Goal: Information Seeking & Learning: Learn about a topic

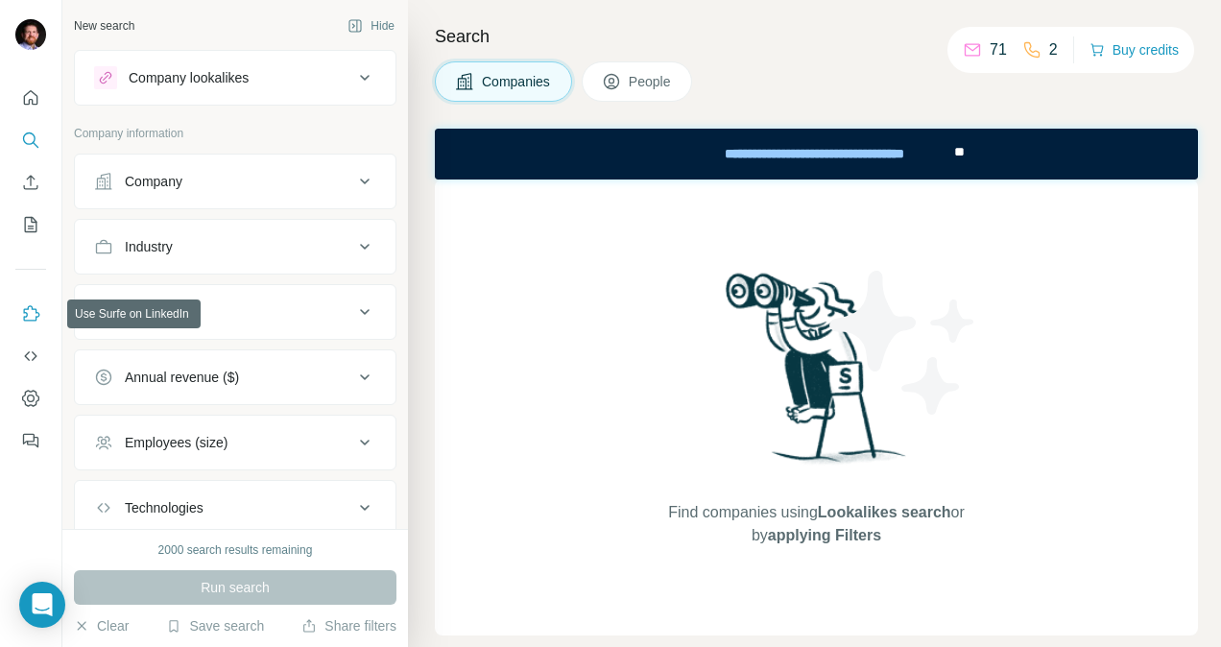
click at [31, 317] on icon "Use Surfe on LinkedIn" at bounding box center [30, 313] width 19 height 19
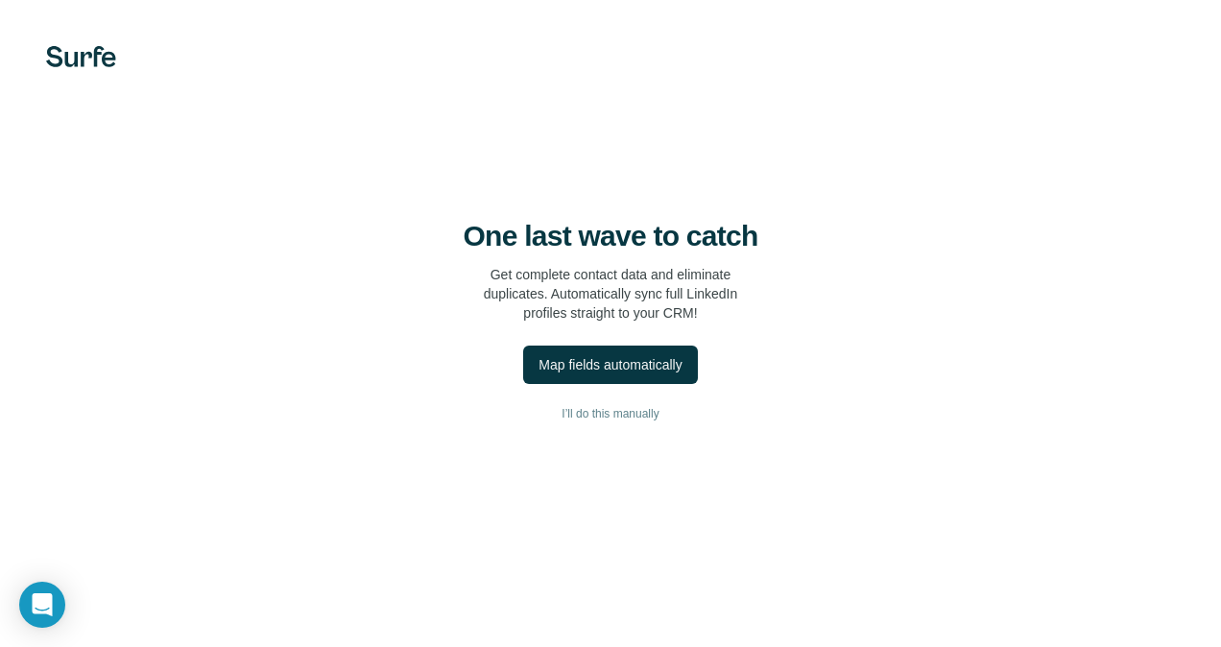
drag, startPoint x: 964, startPoint y: 196, endPoint x: 636, endPoint y: 119, distance: 337.3
click at [633, 119] on div "One last wave to catch Get complete contact data and eliminate duplicates. Auto…" at bounding box center [610, 323] width 1221 height 647
click at [592, 359] on div "Map fields automatically" at bounding box center [610, 364] width 143 height 19
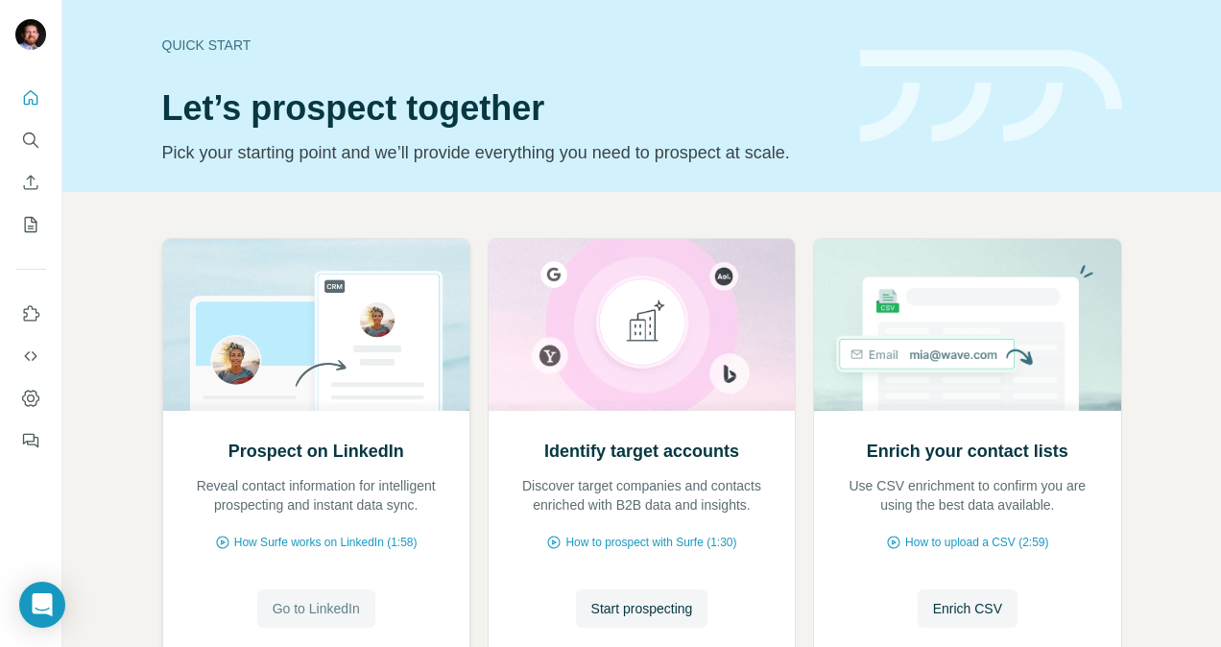
click at [298, 616] on span "Go to LinkedIn" at bounding box center [316, 608] width 87 height 19
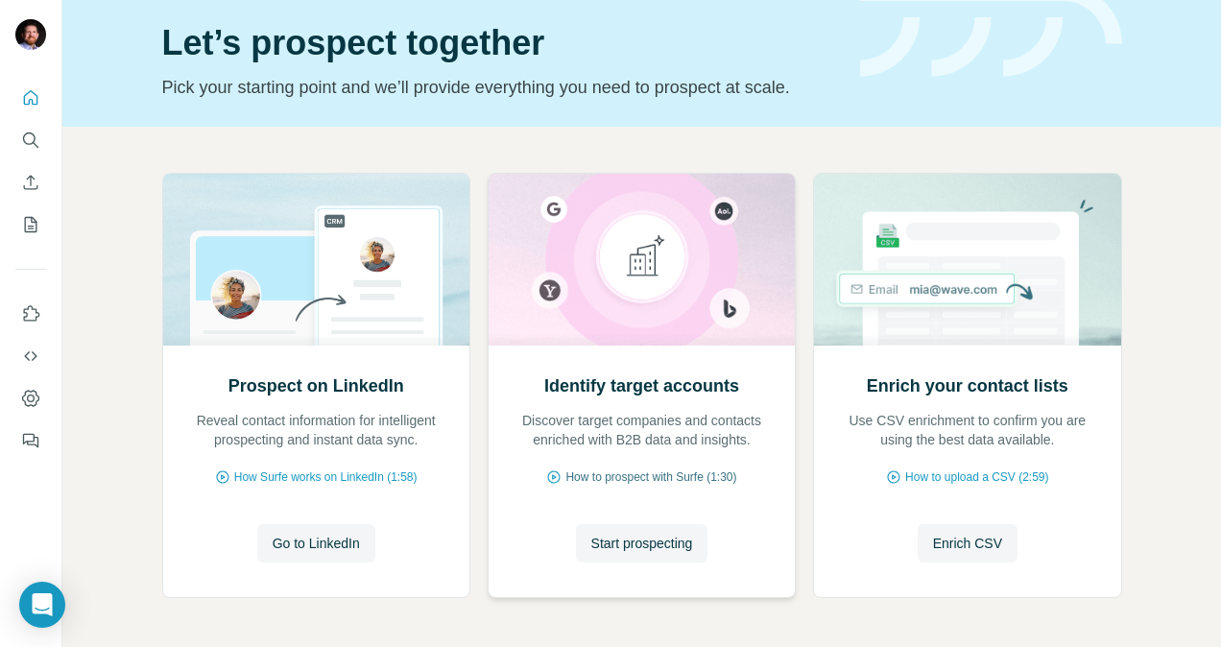
scroll to position [96, 0]
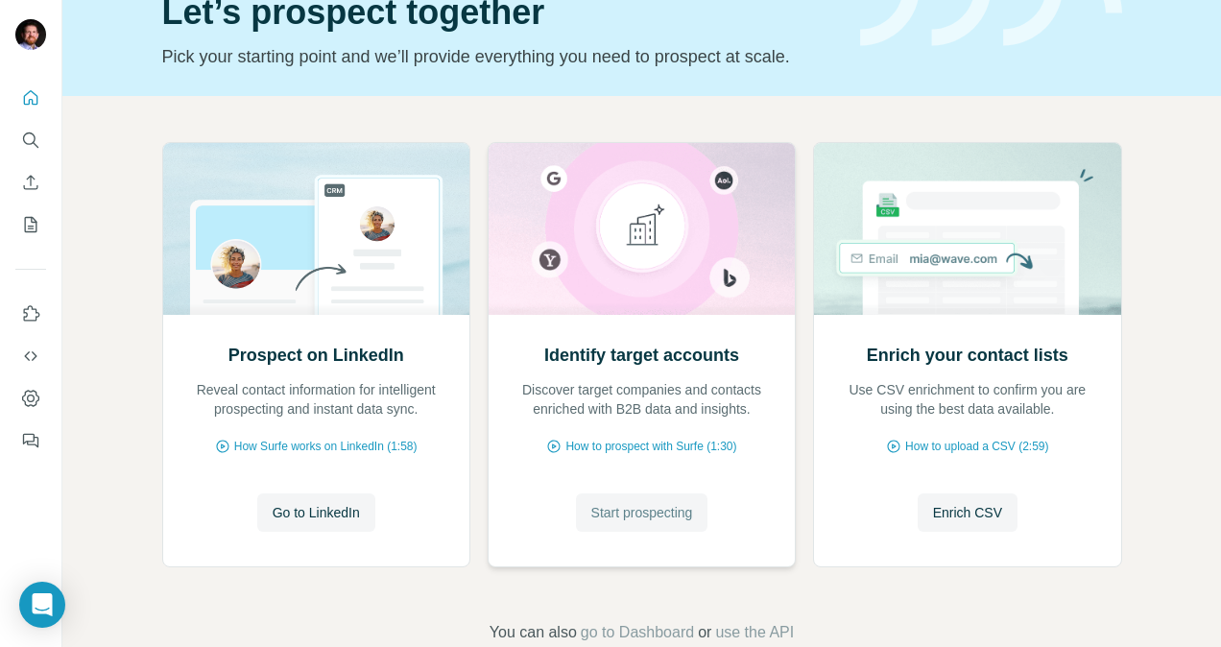
click at [628, 513] on span "Start prospecting" at bounding box center [642, 512] width 102 height 19
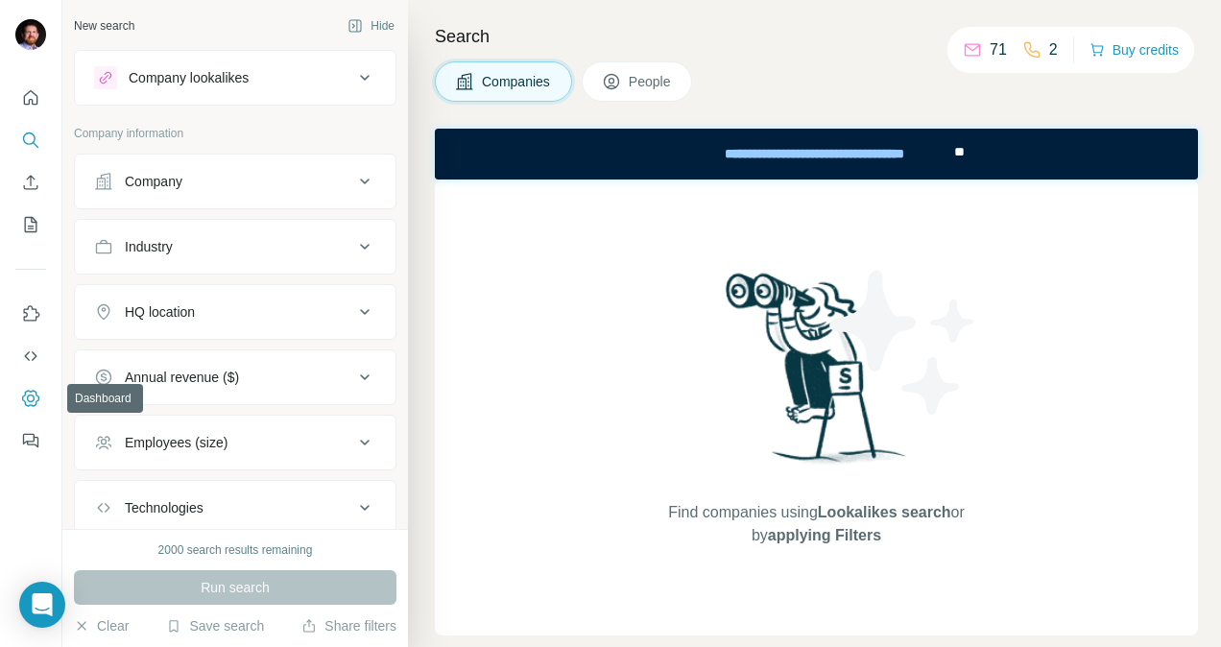
click at [30, 405] on icon "Dashboard" at bounding box center [30, 398] width 19 height 19
click at [353, 75] on icon at bounding box center [364, 77] width 23 height 23
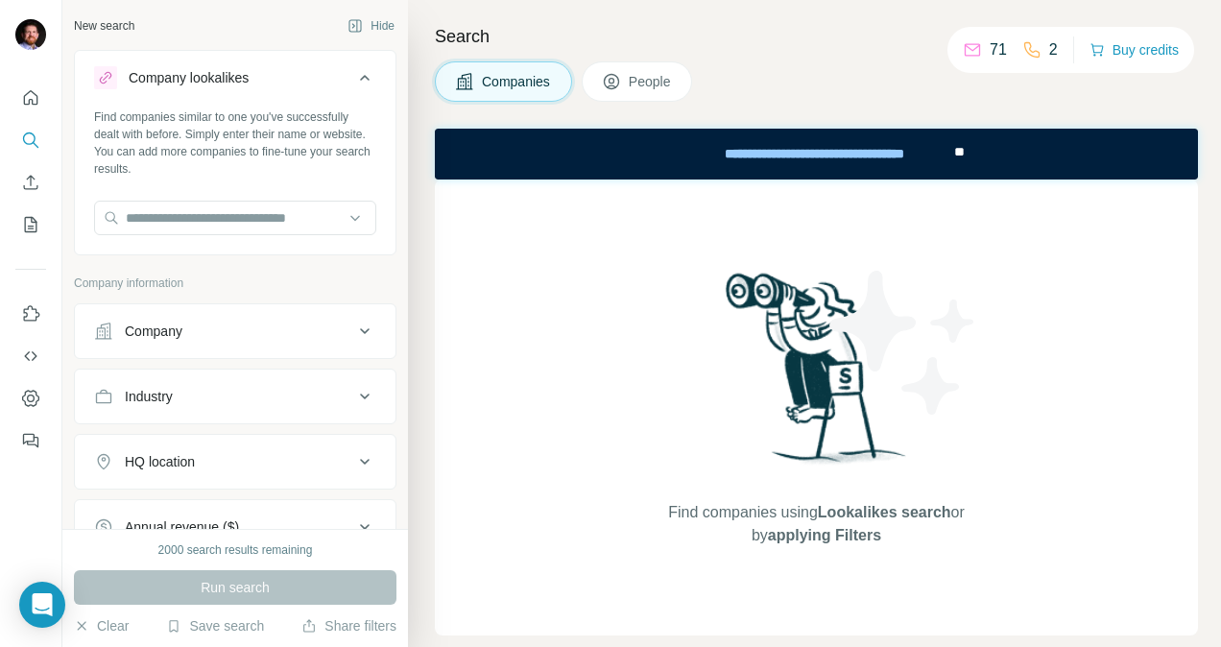
click at [253, 275] on div "Company lookalikes Find companies similar to one you've successfully dealt with…" at bounding box center [235, 400] width 323 height 701
click at [159, 393] on div "Industry" at bounding box center [149, 396] width 48 height 19
click at [156, 440] on input at bounding box center [225, 444] width 237 height 21
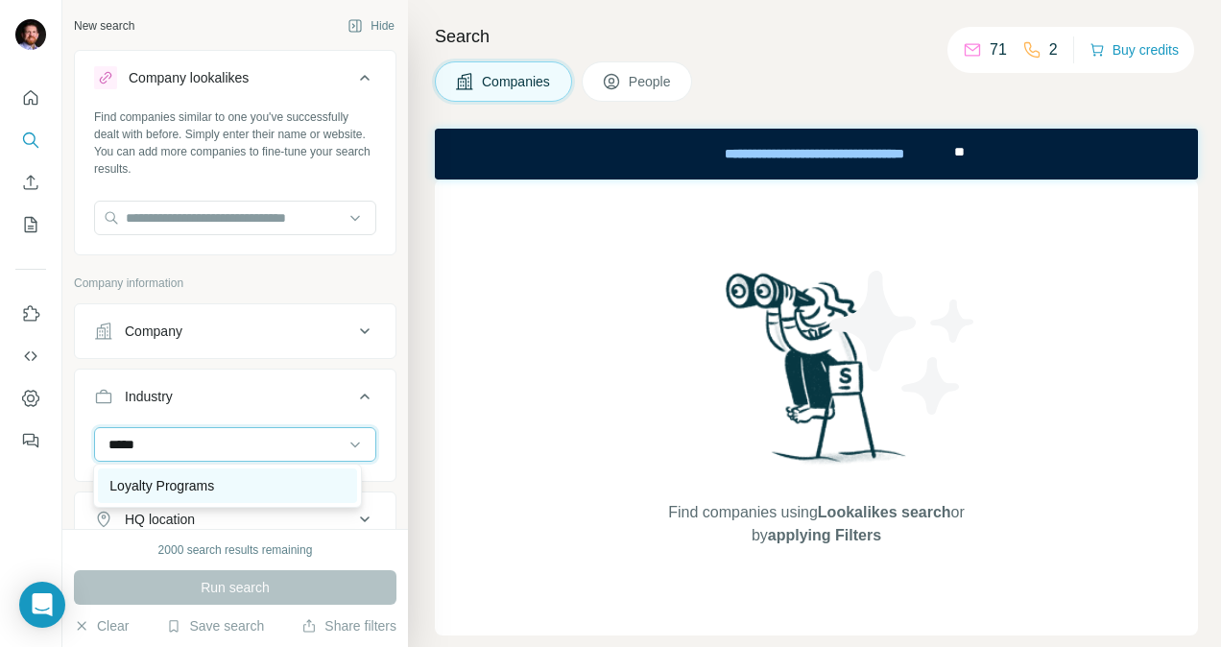
type input "*****"
click at [175, 480] on p "Loyalty Programs" at bounding box center [161, 485] width 105 height 19
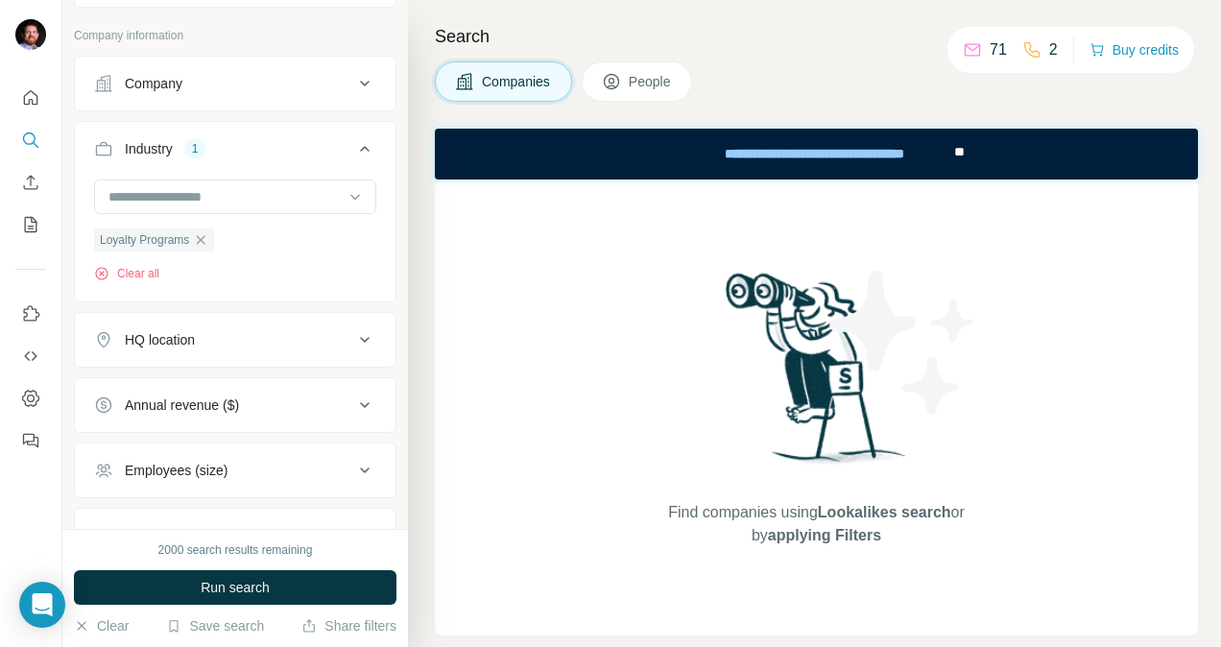
scroll to position [288, 0]
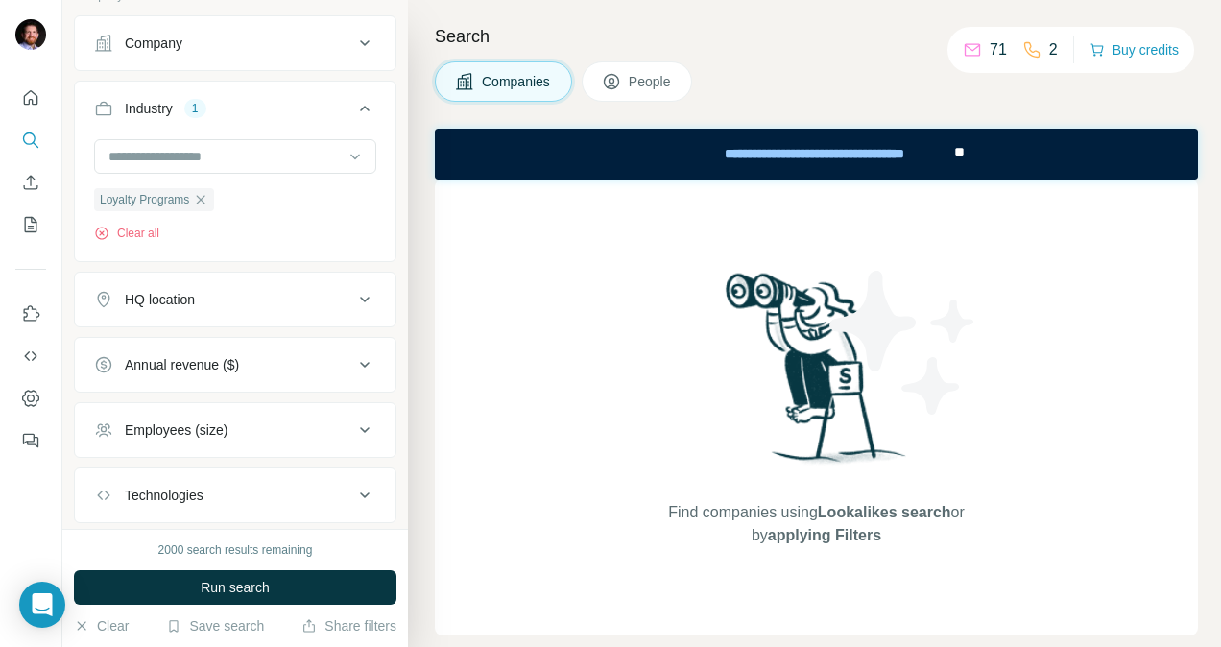
click at [353, 300] on icon at bounding box center [364, 299] width 23 height 23
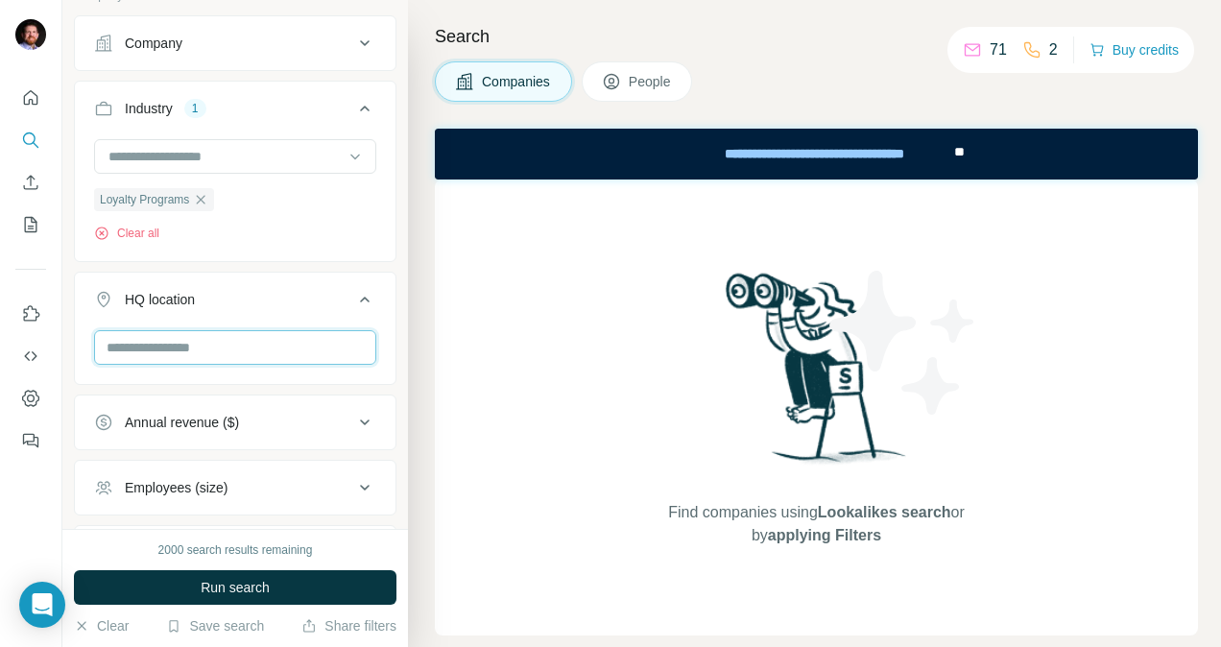
click at [144, 341] on input "text" at bounding box center [235, 347] width 282 height 35
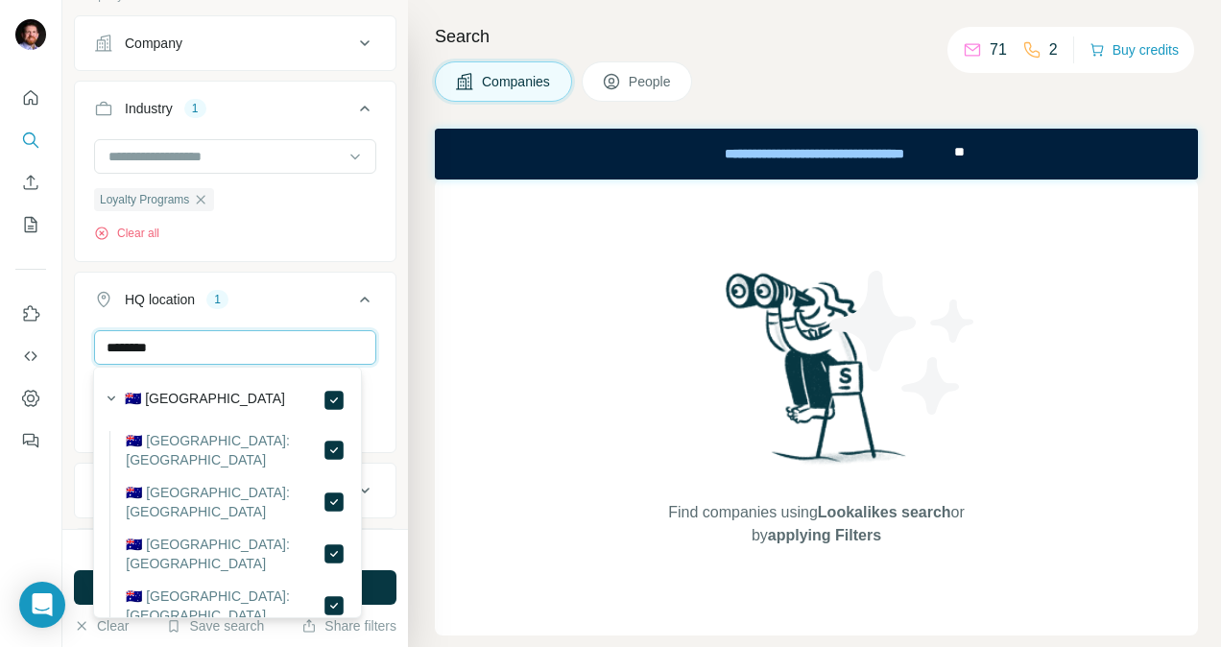
click at [170, 342] on input "********" at bounding box center [235, 347] width 282 height 35
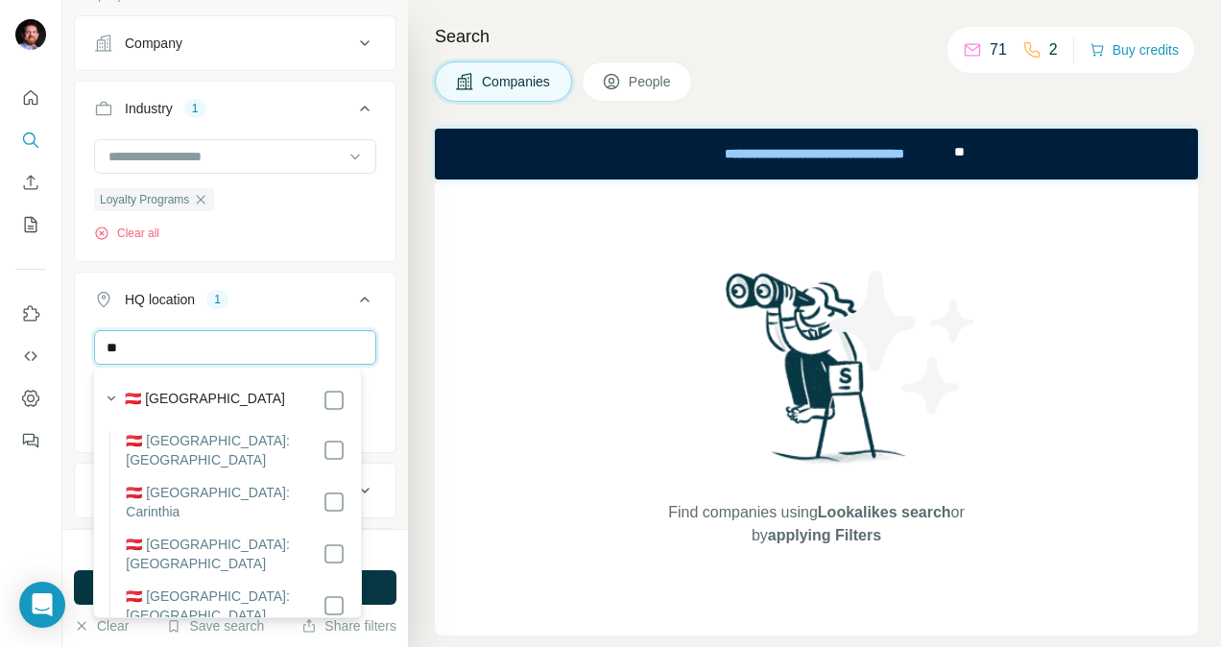
type input "*"
type input "**********"
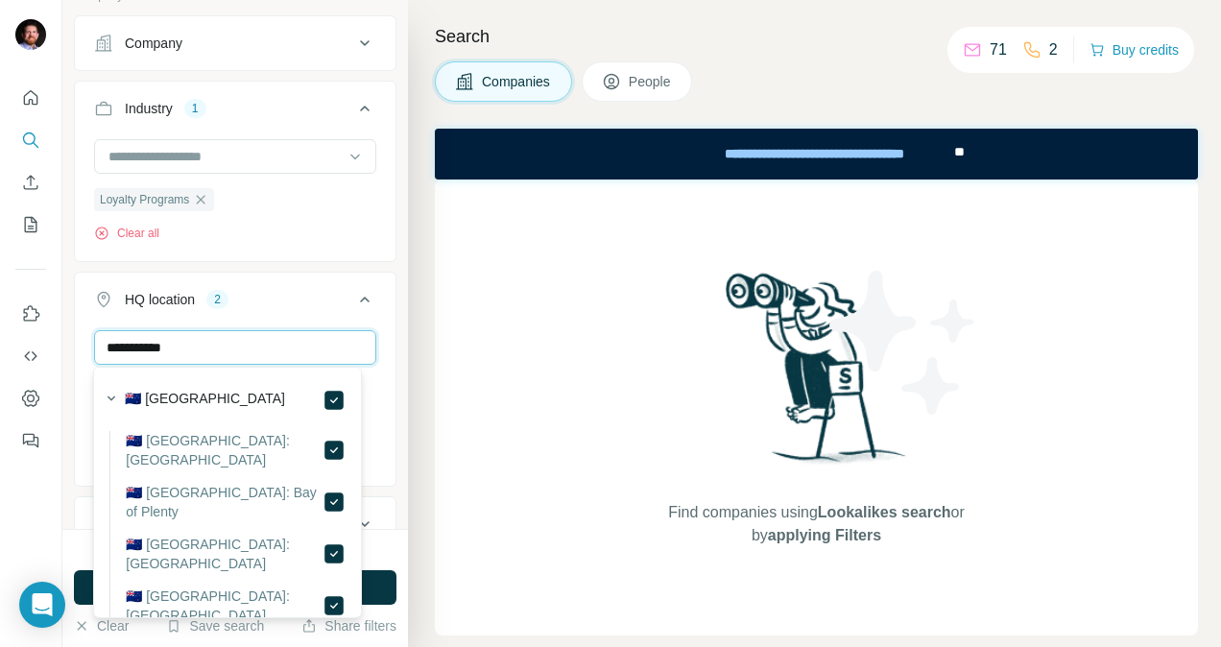
click at [189, 351] on input "**********" at bounding box center [235, 347] width 282 height 35
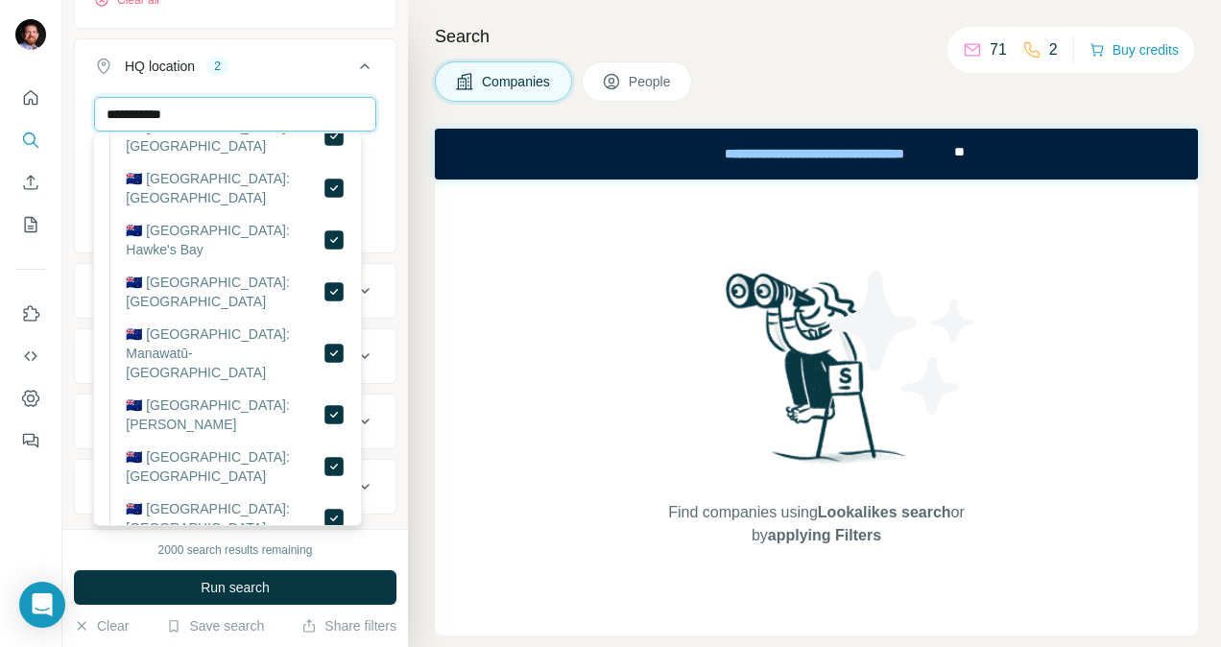
scroll to position [288, 0]
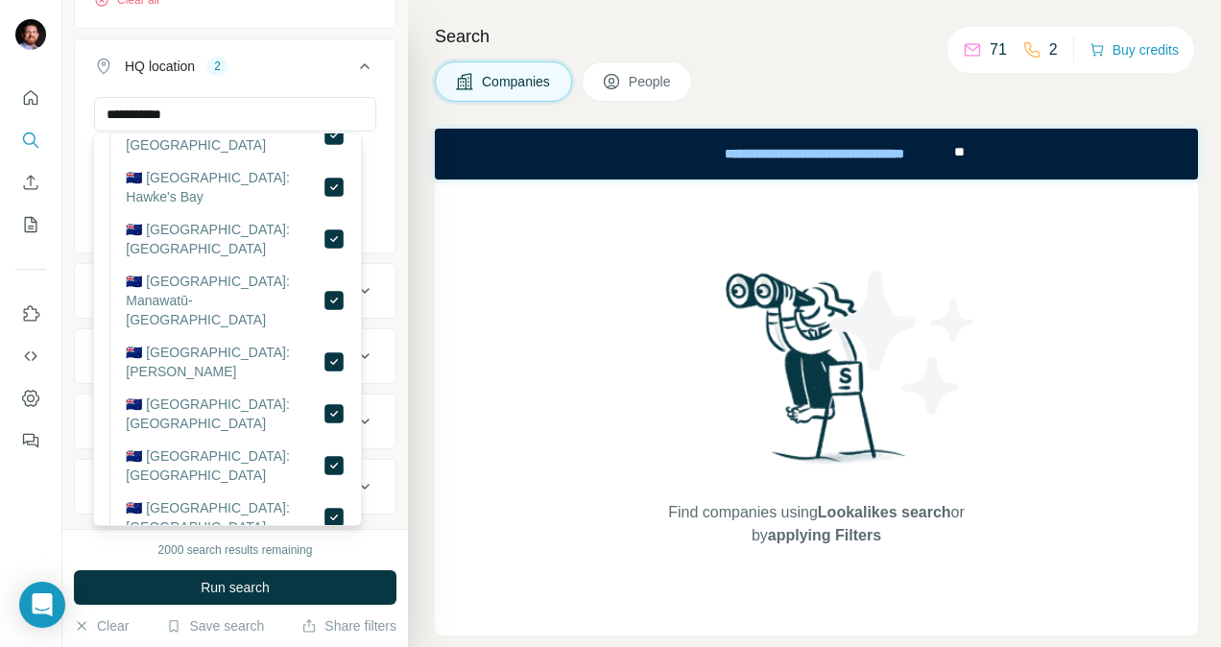
click at [218, 586] on span "Run search" at bounding box center [235, 587] width 69 height 19
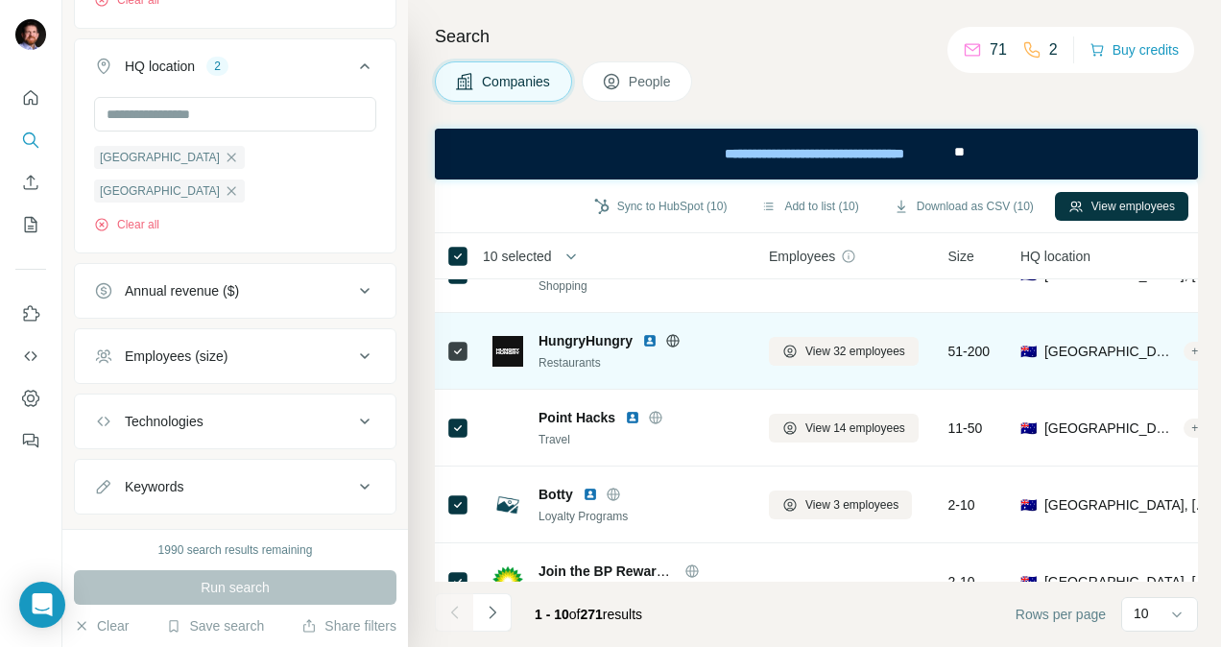
scroll to position [0, 0]
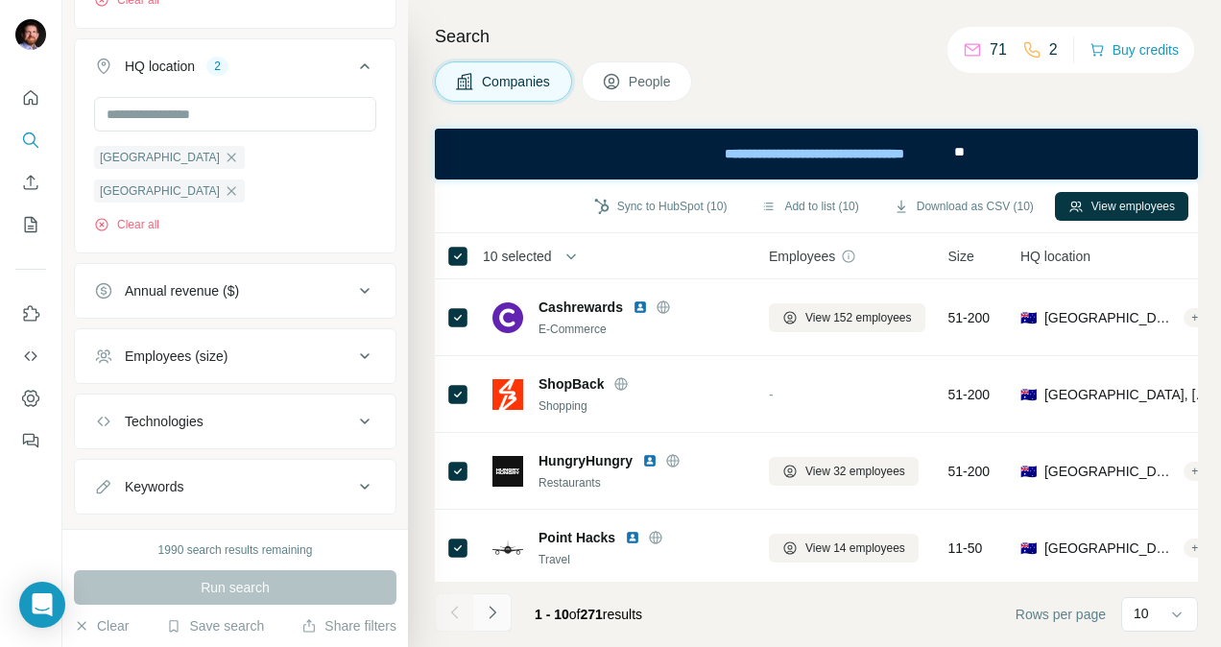
click at [487, 609] on icon "Navigate to next page" at bounding box center [492, 612] width 19 height 19
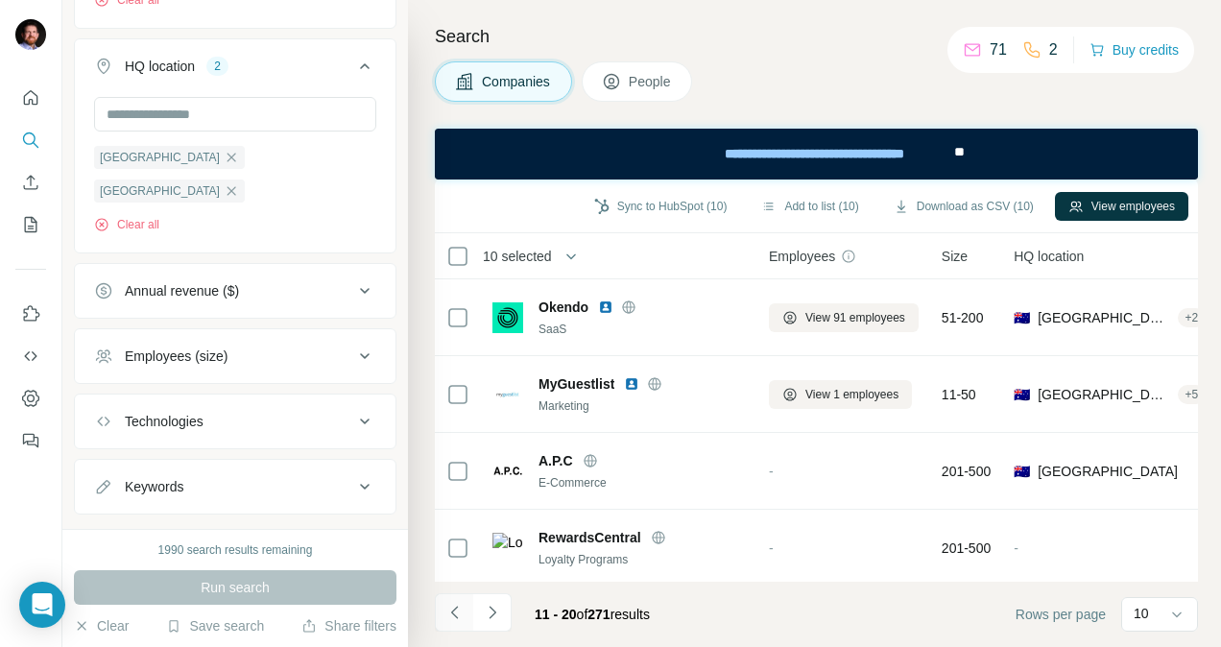
click at [450, 609] on icon "Navigate to previous page" at bounding box center [455, 612] width 19 height 19
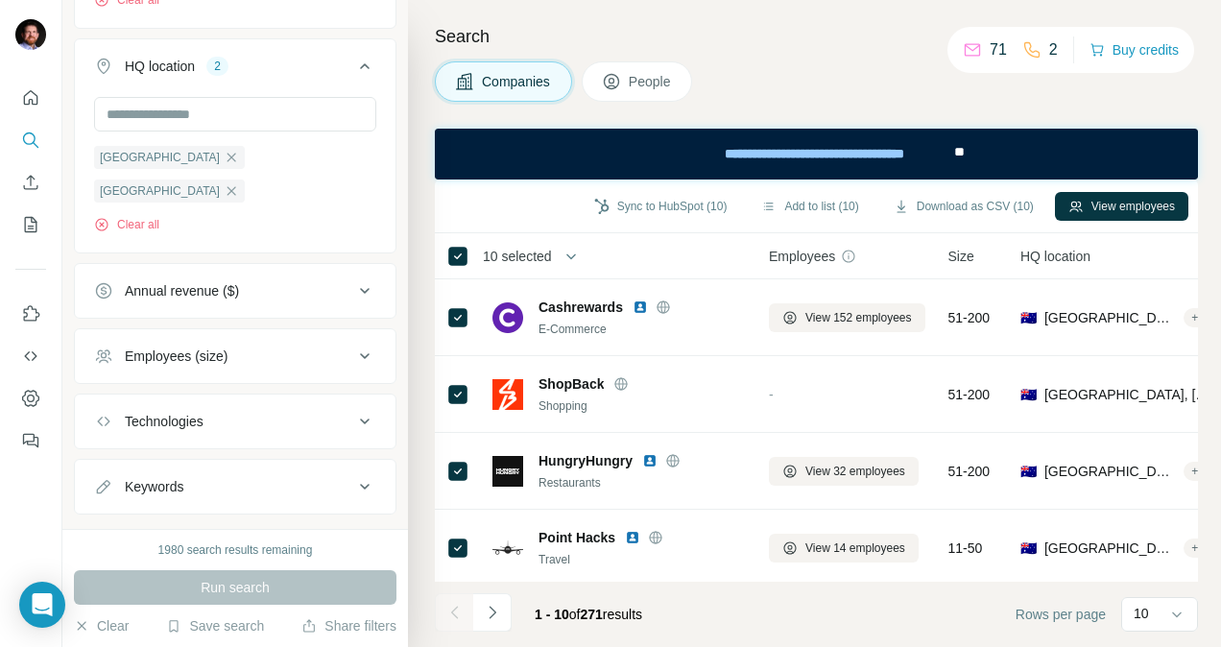
click at [753, 48] on div "Search Companies People Sync to HubSpot (10) Add to list (10) Download as CSV (…" at bounding box center [814, 323] width 813 height 647
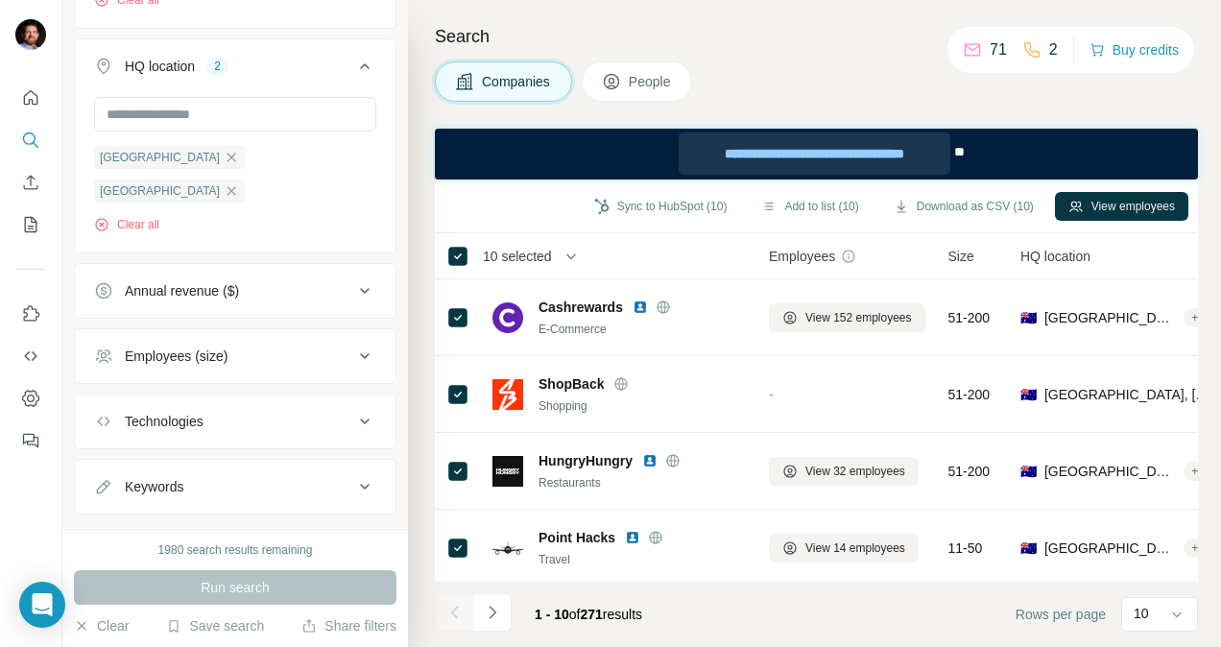
click at [842, 149] on div "**********" at bounding box center [814, 154] width 271 height 42
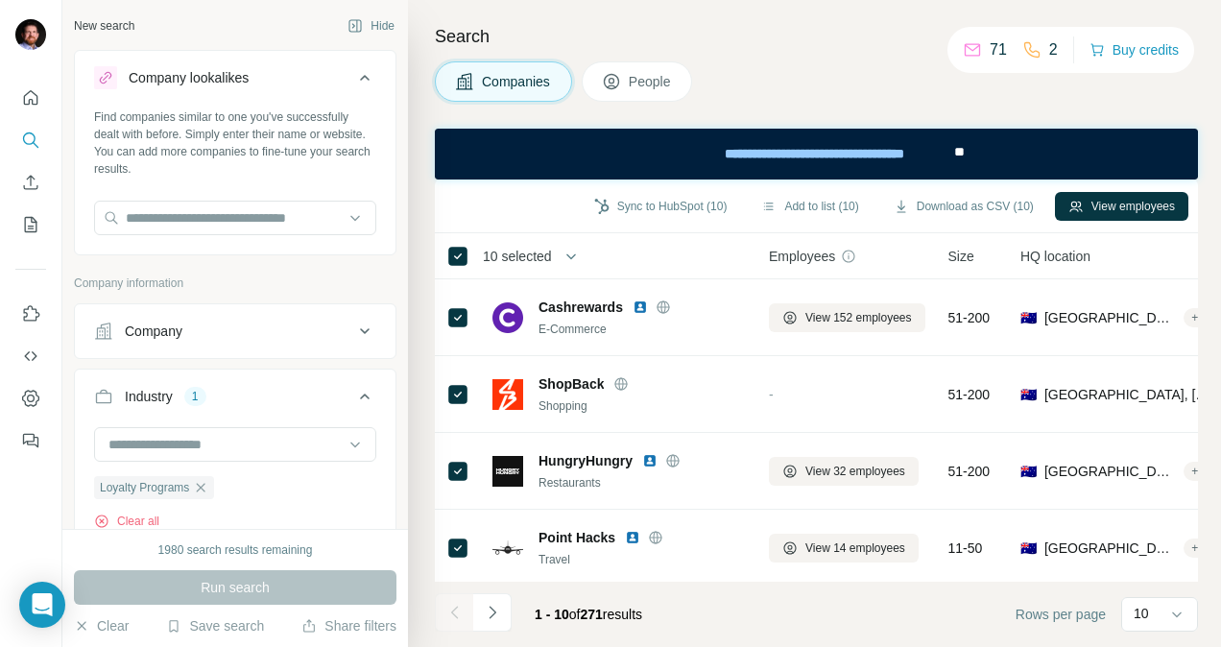
click at [822, 52] on div "Search Companies People Sync to HubSpot (10) Add to list (10) Download as CSV (…" at bounding box center [814, 323] width 813 height 647
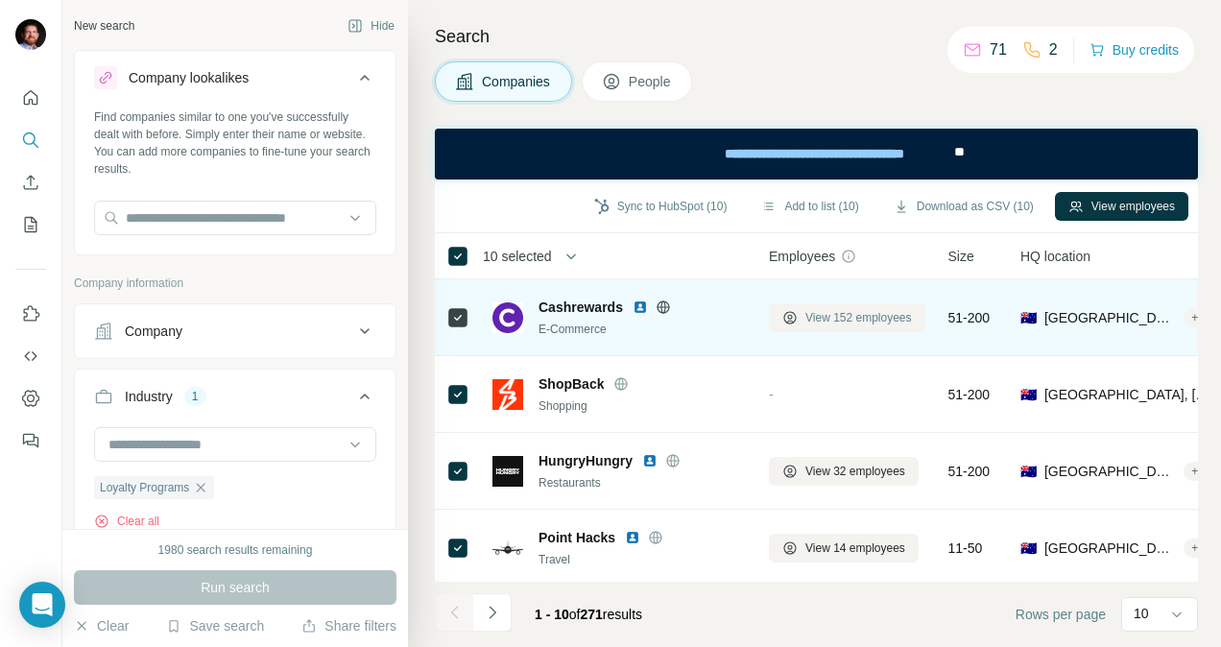
click at [834, 323] on span "View 152 employees" at bounding box center [859, 317] width 107 height 17
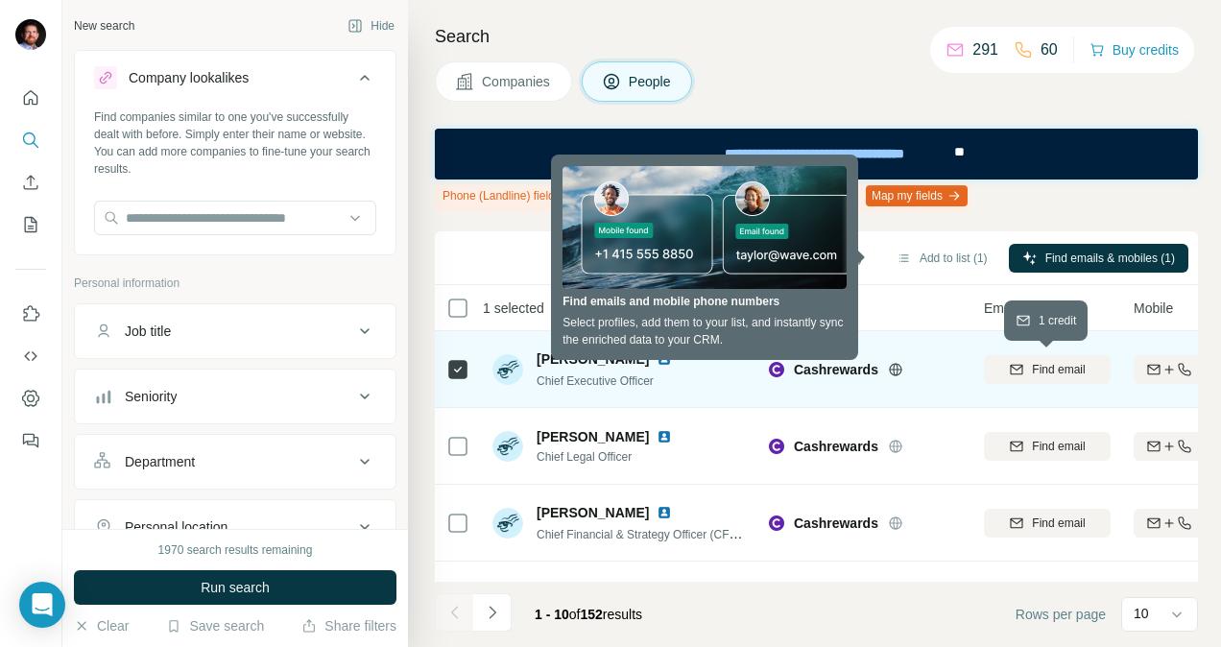
click at [1066, 370] on span "Find email" at bounding box center [1058, 369] width 53 height 17
